Goal: Information Seeking & Learning: Learn about a topic

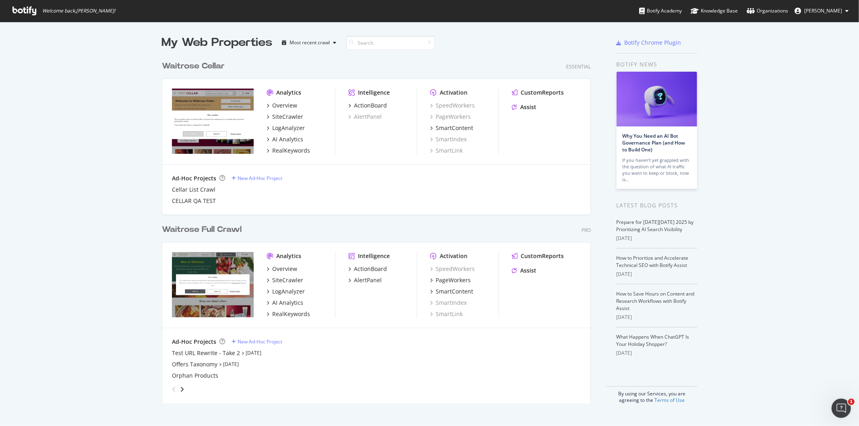
click at [299, 278] on div "SiteCrawler" at bounding box center [301, 280] width 68 height 8
click at [298, 278] on div "SiteCrawler" at bounding box center [287, 280] width 31 height 8
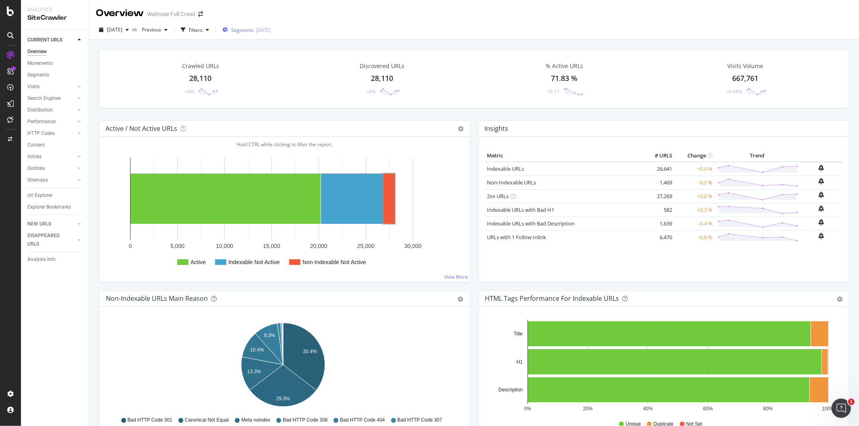
click at [247, 32] on span "Segments" at bounding box center [242, 30] width 23 height 7
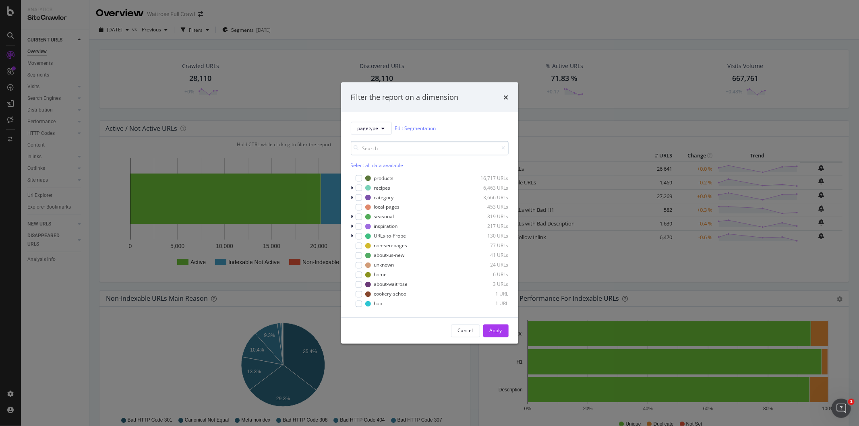
click at [416, 153] on input "modal" at bounding box center [430, 148] width 158 height 14
click at [353, 217] on icon "modal" at bounding box center [352, 216] width 2 height 5
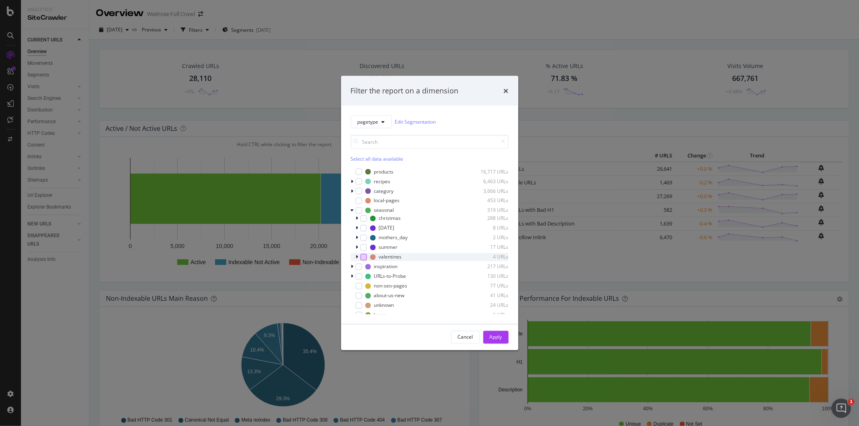
click at [362, 255] on div "modal" at bounding box center [363, 257] width 6 height 6
click at [357, 224] on icon "modal" at bounding box center [357, 223] width 2 height 5
click at [506, 336] on button "Apply" at bounding box center [495, 337] width 25 height 13
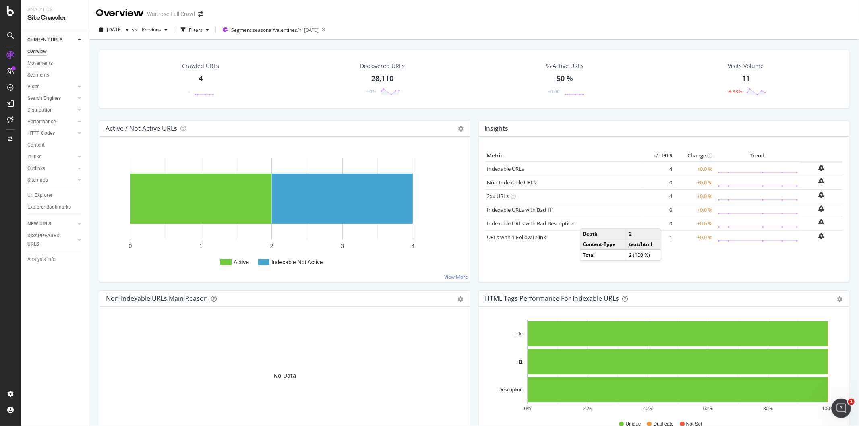
click at [199, 77] on div "4" at bounding box center [201, 78] width 4 height 10
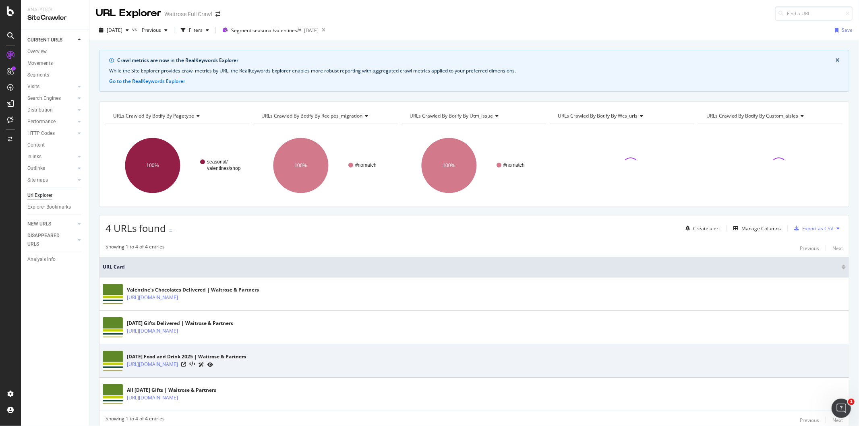
scroll to position [31, 0]
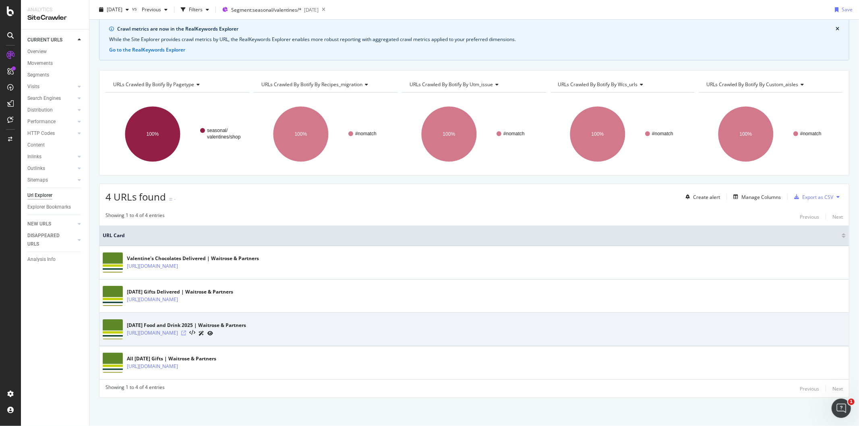
click at [186, 333] on icon at bounding box center [183, 333] width 5 height 5
